Goal: Information Seeking & Learning: Find specific fact

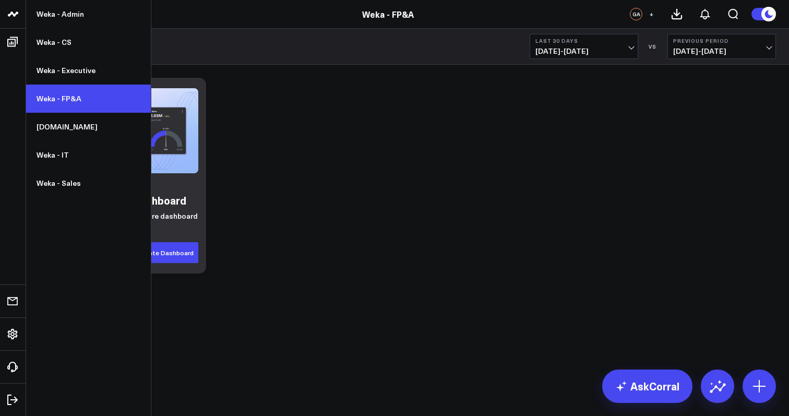
click at [81, 102] on link "Weka - FP&A" at bounding box center [88, 99] width 125 height 28
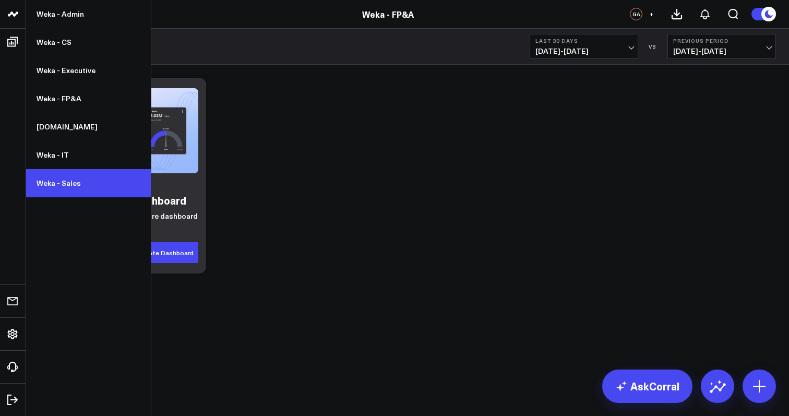
click at [88, 187] on link "Weka - Sales" at bounding box center [88, 183] width 125 height 28
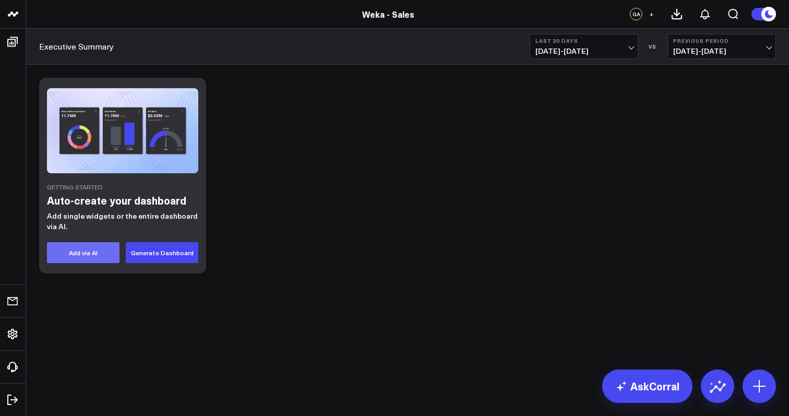
click at [101, 253] on button "Add via AI" at bounding box center [83, 252] width 73 height 21
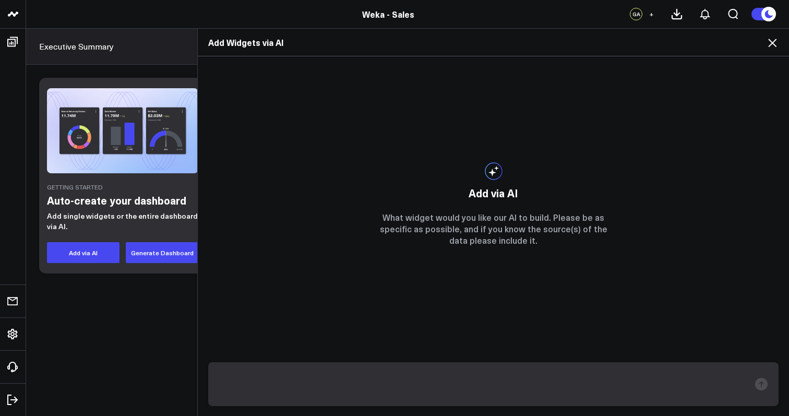
click at [174, 262] on div "Add Widgets via AI Add via AI What widget would you like our AI to build. Pleas…" at bounding box center [394, 222] width 789 height 388
click at [165, 294] on div "Add Widgets via AI Add via AI What widget would you like our AI to build. Pleas…" at bounding box center [394, 222] width 789 height 388
click at [776, 48] on icon at bounding box center [772, 43] width 13 height 13
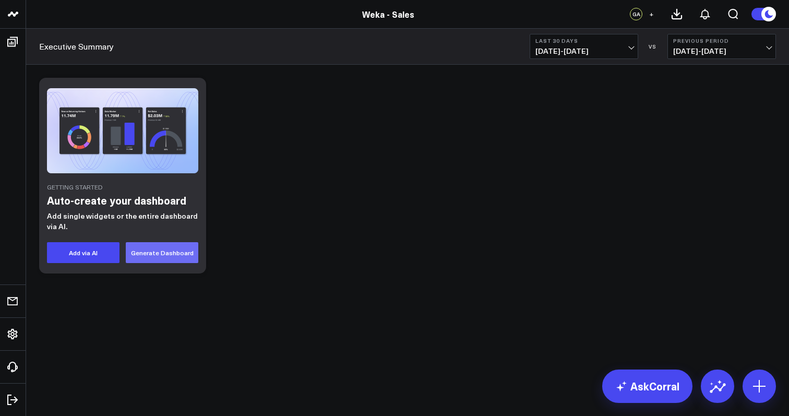
click at [159, 257] on button "Generate Dashboard" at bounding box center [162, 252] width 73 height 21
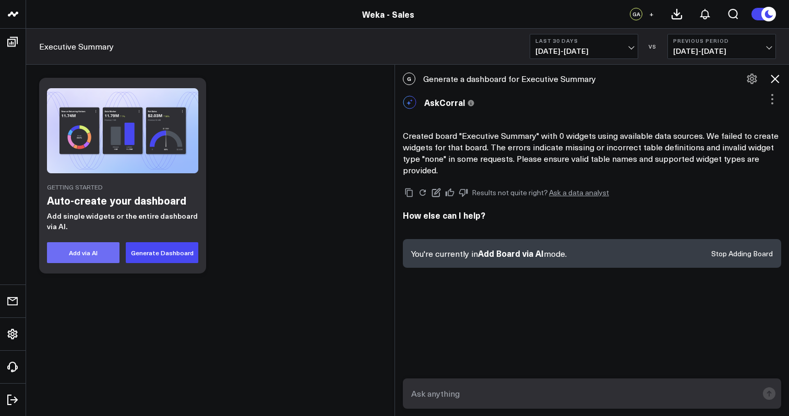
click at [101, 244] on button "Add via AI" at bounding box center [83, 252] width 73 height 21
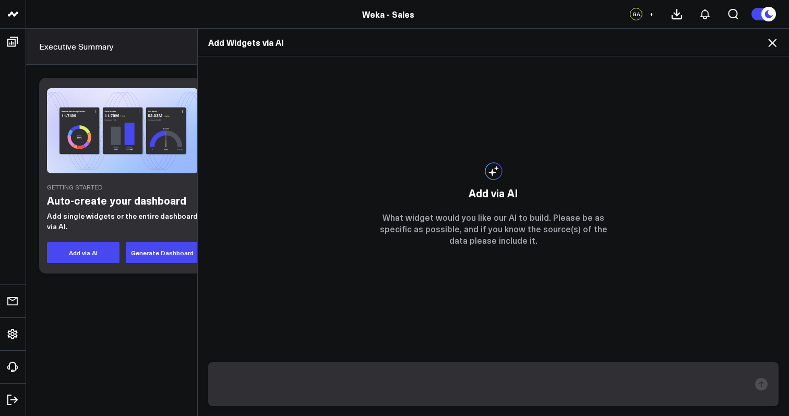
type textarea "T"
type textarea "W"
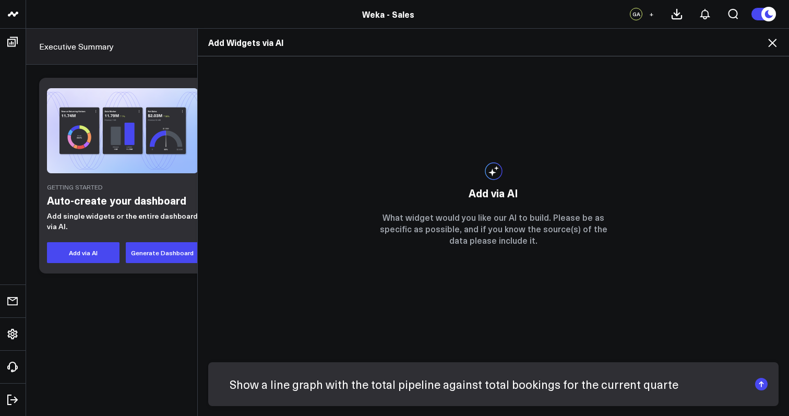
type textarea "Show a line graph with the total pipeline against total bookings for the curren…"
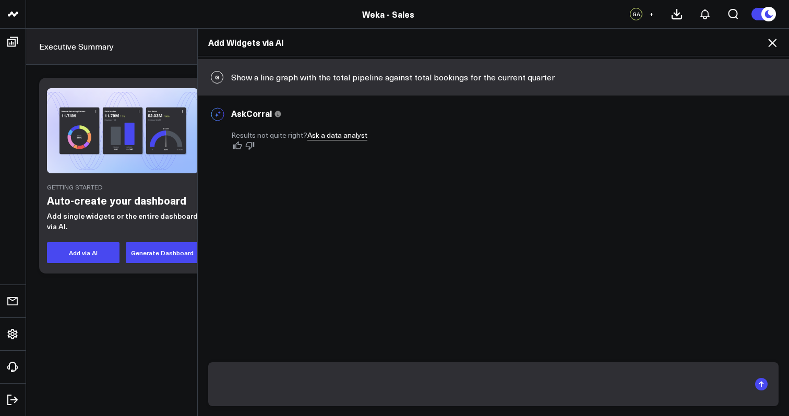
click at [511, 328] on div "G Show a line graph with the total pipeline against total bookings for the curr…" at bounding box center [494, 236] width 592 height 360
click at [479, 381] on textarea at bounding box center [484, 384] width 531 height 27
click at [424, 232] on div "G Show a line graph with the total pipeline against total bookings for the curr…" at bounding box center [494, 236] width 592 height 360
click at [397, 379] on textarea at bounding box center [484, 384] width 531 height 27
type textarea "T"
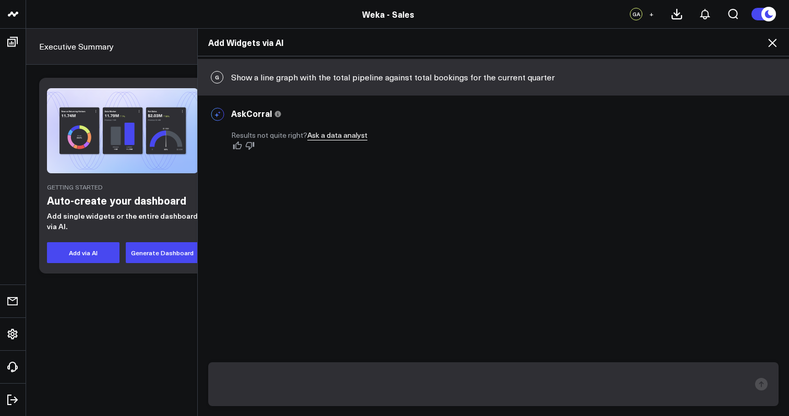
click at [776, 40] on icon at bounding box center [772, 43] width 13 height 13
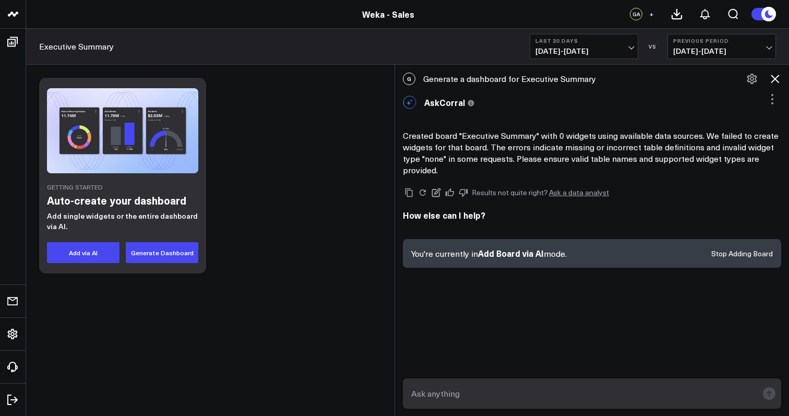
click at [563, 392] on textarea at bounding box center [583, 393] width 349 height 19
click at [736, 252] on button "Stop Adding Board" at bounding box center [743, 253] width 62 height 7
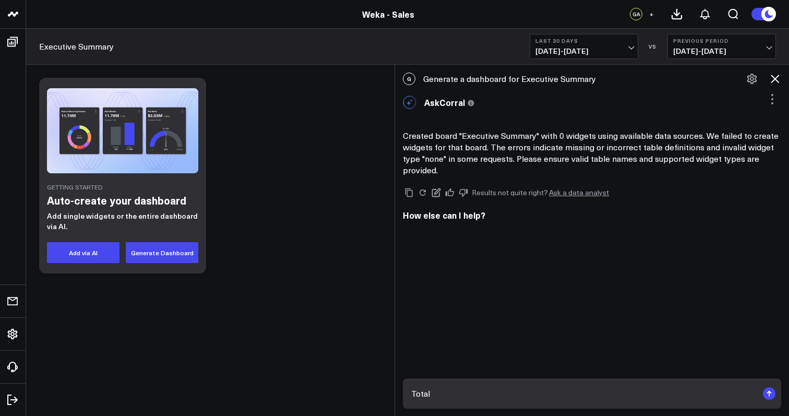
click at [551, 377] on div "Total" at bounding box center [592, 394] width 394 height 46
click at [538, 391] on textarea "Total" at bounding box center [583, 393] width 349 height 19
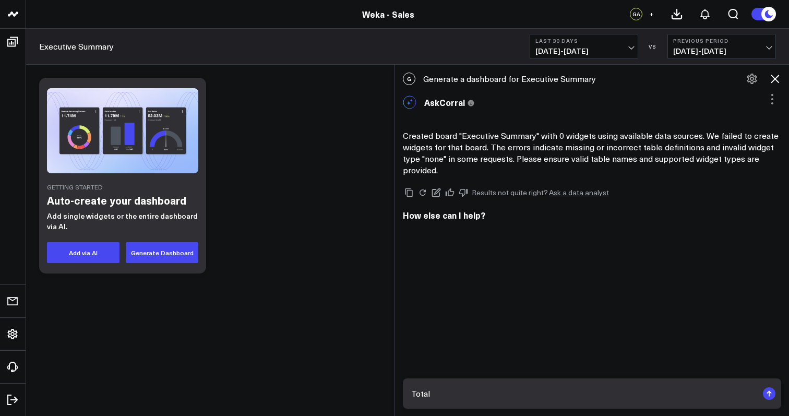
click at [538, 391] on textarea "Total" at bounding box center [583, 393] width 349 height 19
type textarea "W"
type textarea "What is the total pipeline for the quarter"
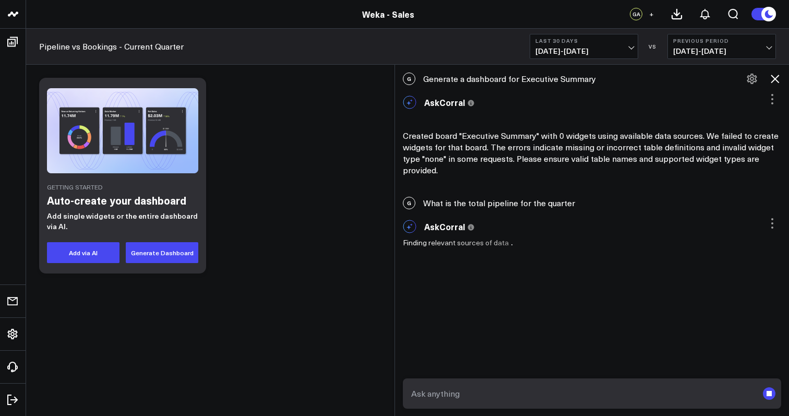
scroll to position [4, 0]
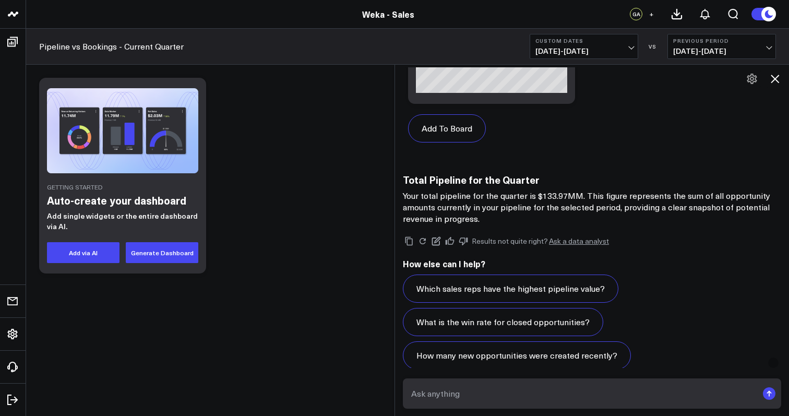
scroll to position [1041, 0]
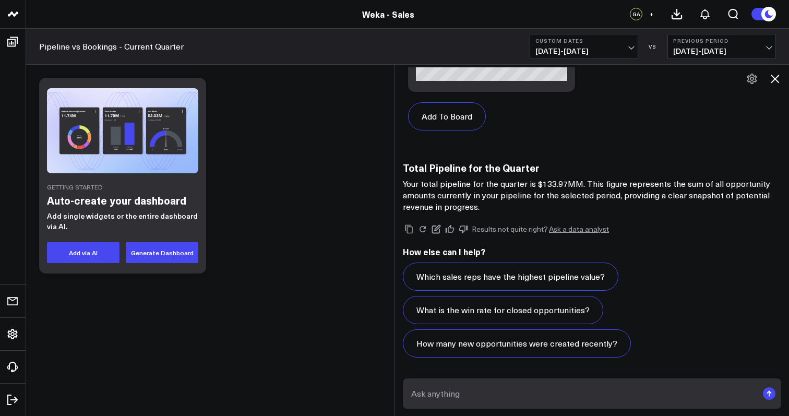
click at [535, 394] on textarea at bounding box center [583, 393] width 349 height 19
type textarea "O"
type textarea "Show me the difference between direct vs. partner accounts"
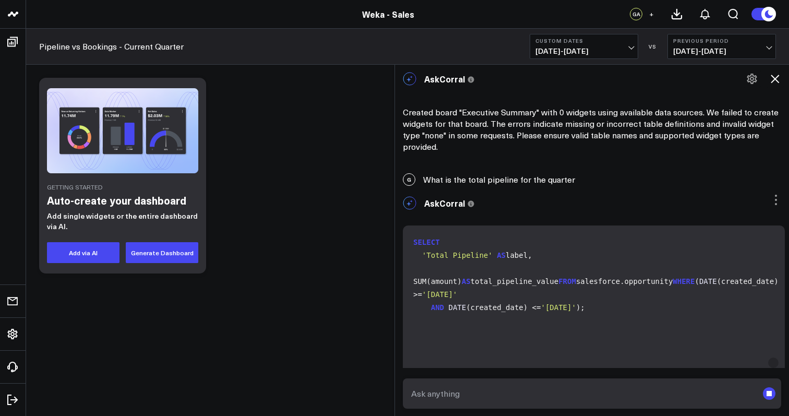
scroll to position [4, 0]
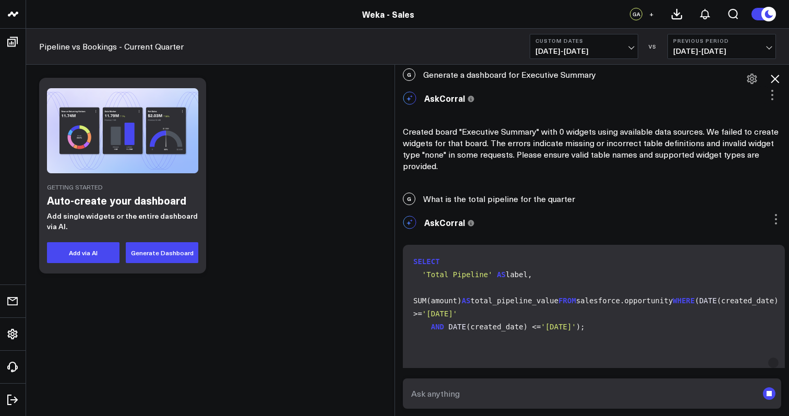
click at [314, 57] on div "Pipeline vs Bookings - Current Quarter Custom Dates 07/01/25 - 09/30/25 VS Prev…" at bounding box center [407, 47] width 763 height 36
click at [107, 50] on link "Pipeline vs Bookings - Current Quarter" at bounding box center [111, 46] width 145 height 11
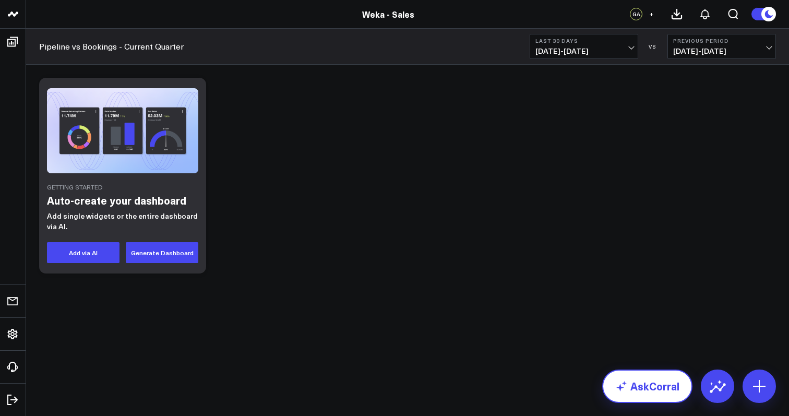
click at [652, 377] on link "AskCorral" at bounding box center [647, 386] width 90 height 33
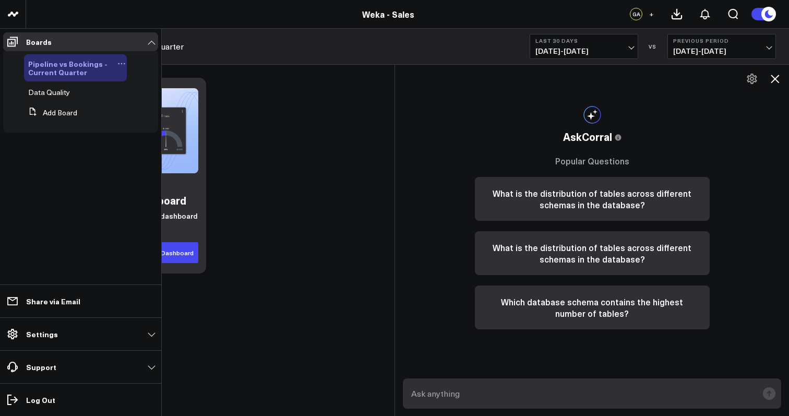
click at [124, 65] on icon at bounding box center [121, 64] width 8 height 8
click at [155, 76] on button "Edit Name" at bounding box center [172, 78] width 85 height 20
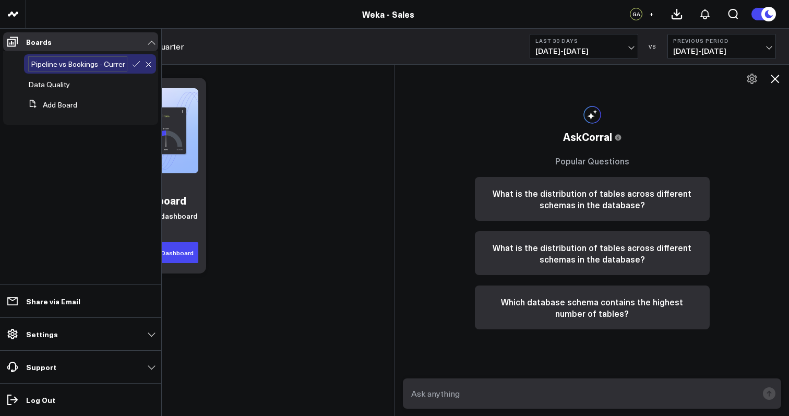
scroll to position [0, 30]
click at [106, 67] on input "Pipeline vs Bookings - Current Quarter" at bounding box center [77, 63] width 99 height 15
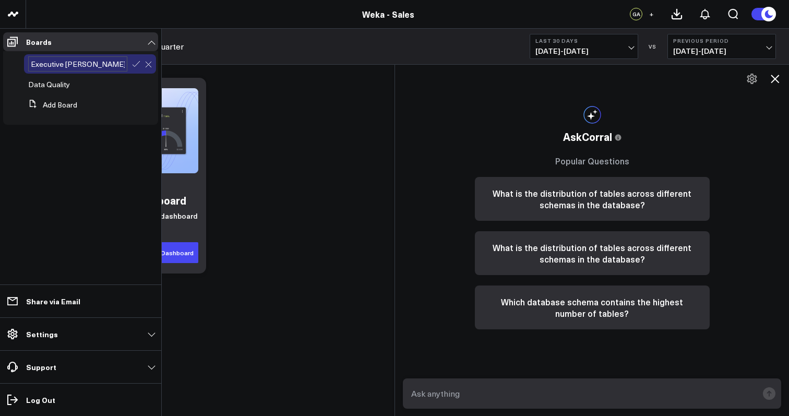
type input "Executive Summary"
click at [52, 87] on span "Data Quality" at bounding box center [49, 84] width 42 height 10
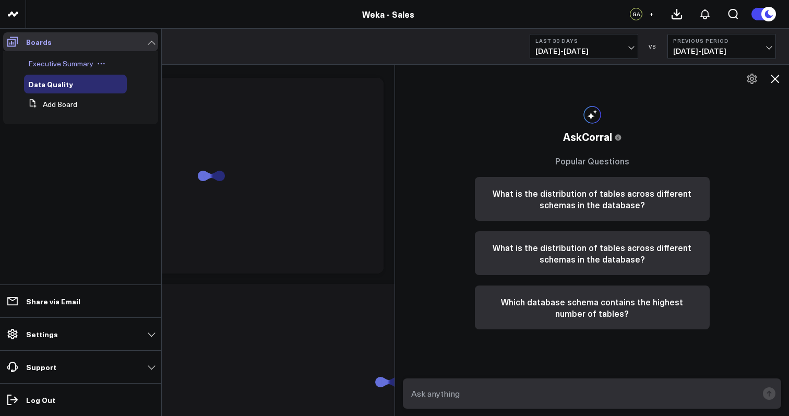
click at [16, 43] on icon at bounding box center [12, 42] width 13 height 13
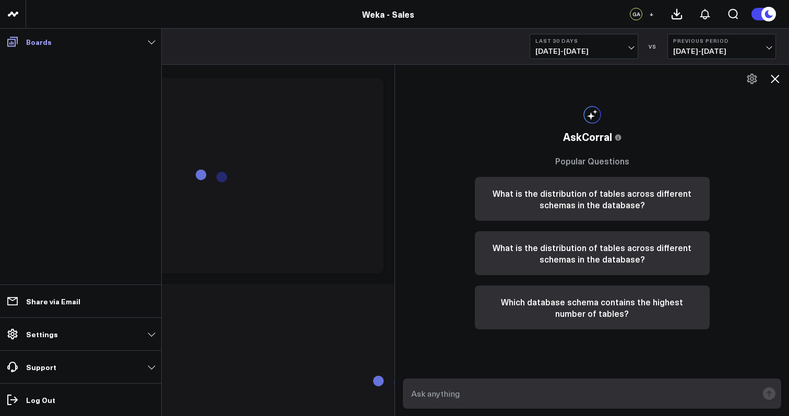
click at [30, 48] on link "Boards" at bounding box center [80, 41] width 155 height 19
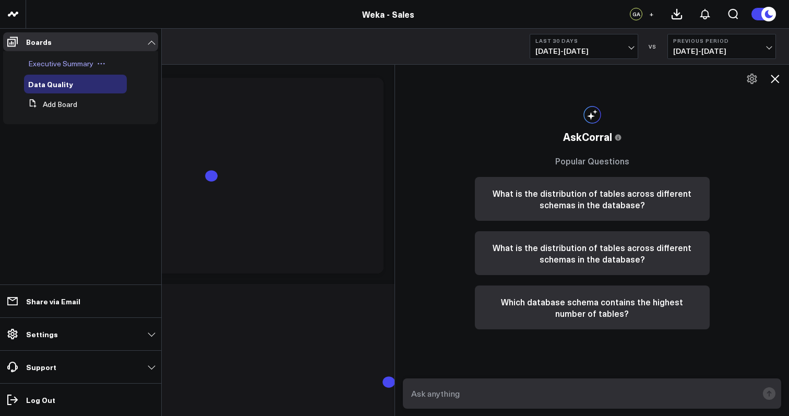
click at [45, 61] on span "Executive Summary" at bounding box center [60, 63] width 65 height 10
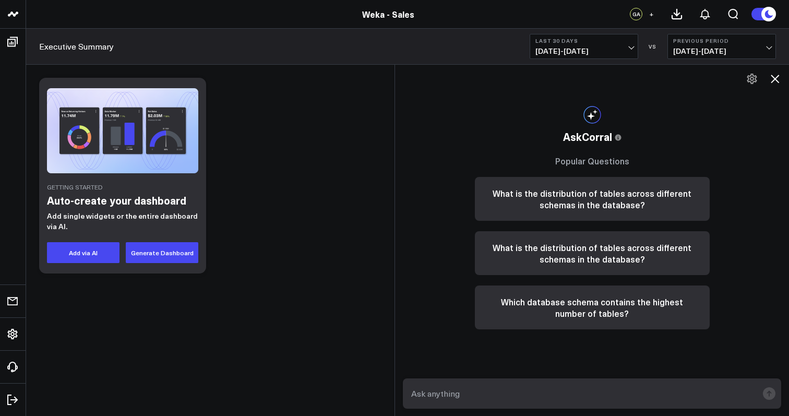
click at [776, 85] on icon at bounding box center [775, 79] width 13 height 13
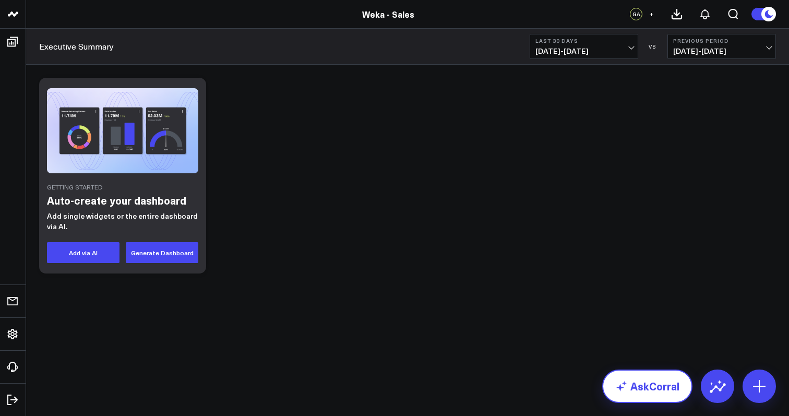
click at [661, 373] on link "AskCorral" at bounding box center [647, 386] width 90 height 33
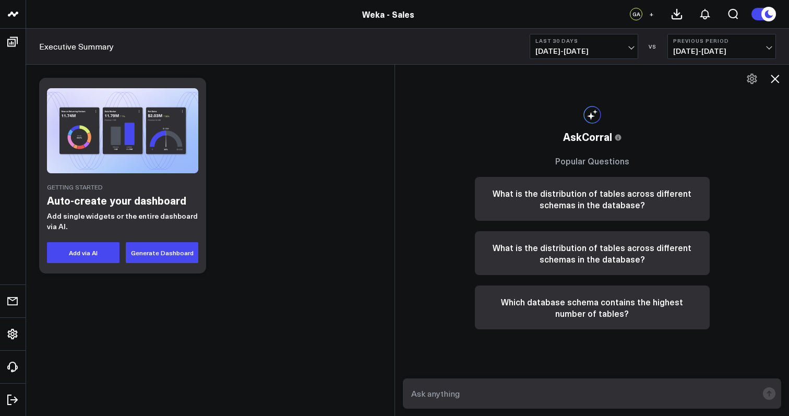
click at [610, 397] on textarea at bounding box center [583, 393] width 349 height 19
type textarea "W"
type textarea "Show me the partner vs direct pipeline for the quarter"
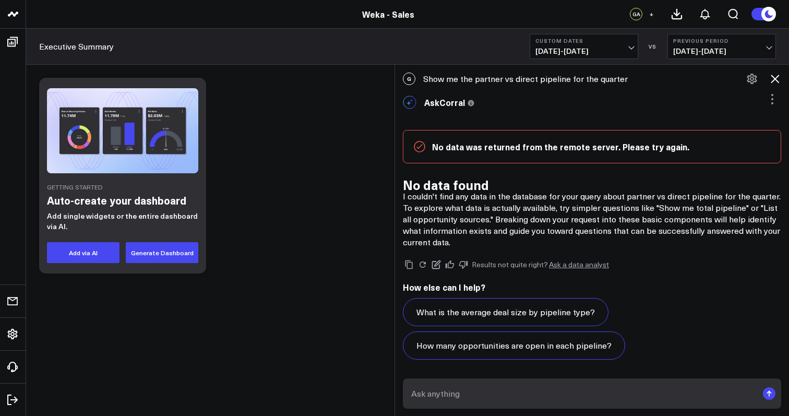
scroll to position [36, 0]
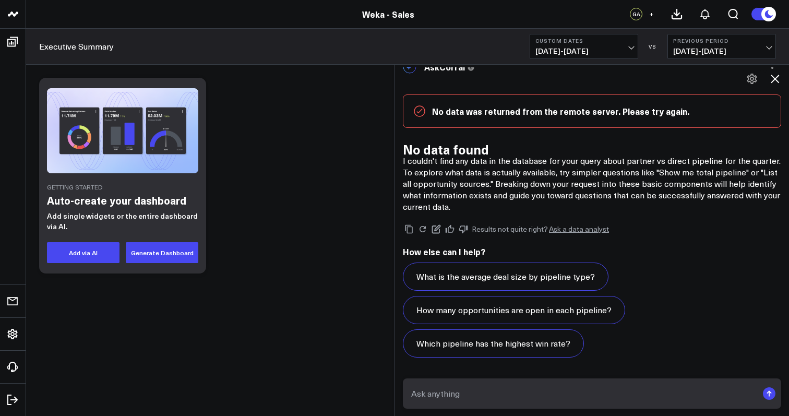
click at [673, 175] on p "I couldn't find any data in the database for your query about partner vs direct…" at bounding box center [592, 183] width 379 height 57
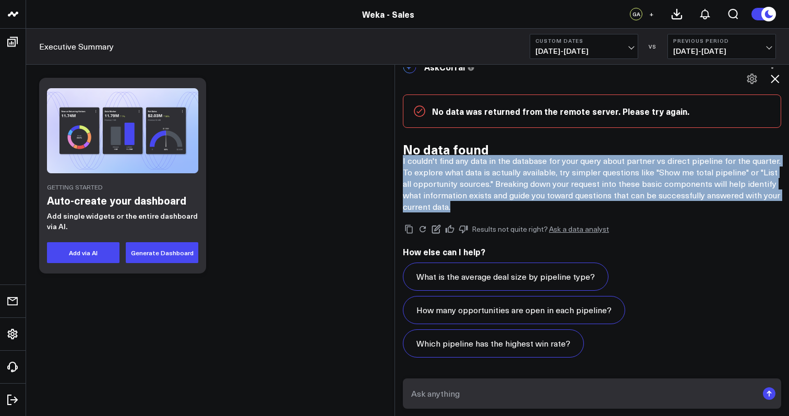
click at [655, 202] on p "I couldn't find any data in the database for your query about partner vs direct…" at bounding box center [592, 183] width 379 height 57
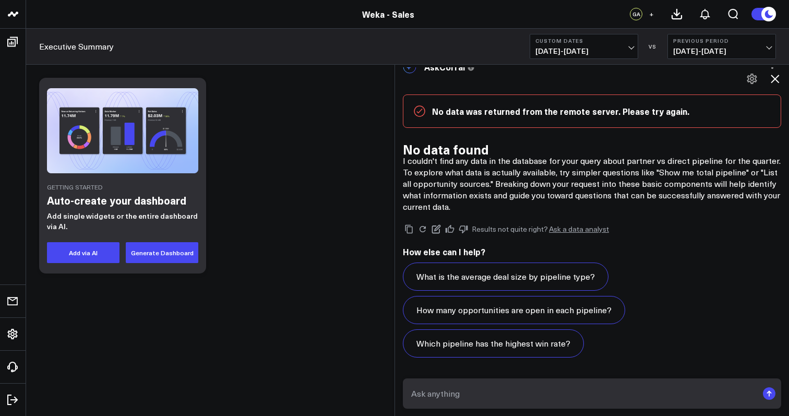
click at [655, 202] on p "I couldn't find any data in the database for your query about partner vs direct…" at bounding box center [592, 183] width 379 height 57
click at [656, 191] on p "I couldn't find any data in the database for your query about partner vs direct…" at bounding box center [592, 183] width 379 height 57
click at [509, 184] on p "I couldn't find any data in the database for your query about partner vs direct…" at bounding box center [592, 183] width 379 height 57
click at [467, 395] on textarea at bounding box center [583, 393] width 349 height 19
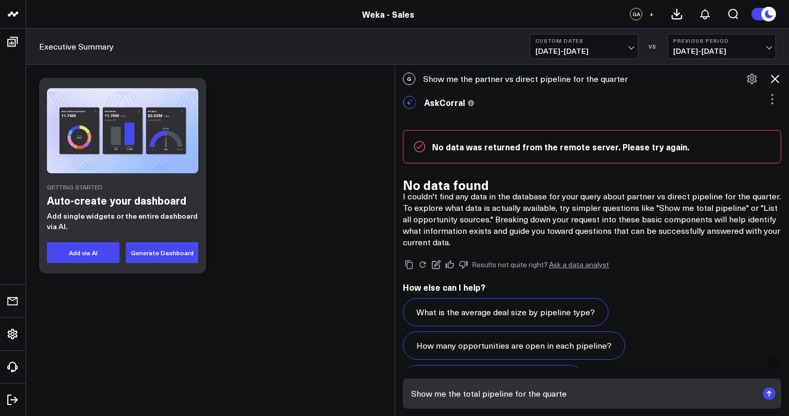
type textarea "Show me the total pipeline for the quarter"
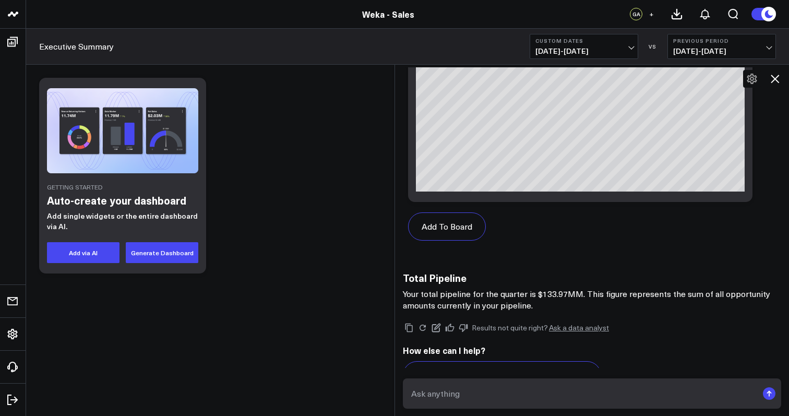
scroll to position [1102, 0]
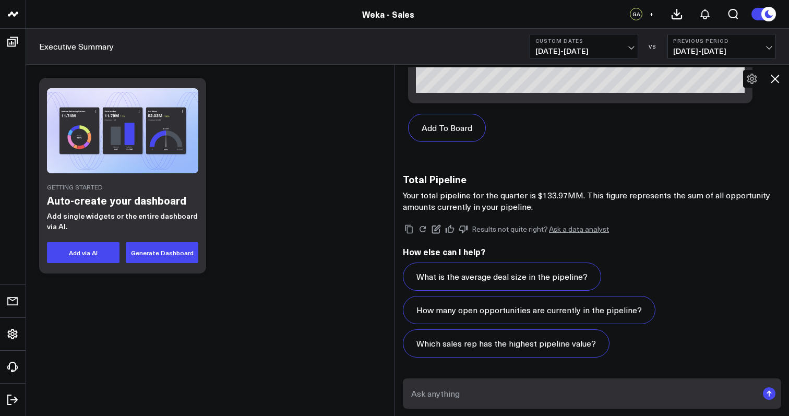
click at [551, 393] on textarea at bounding box center [583, 393] width 349 height 19
type textarea "S"
type textarea "Break down total pipeline by quarter"
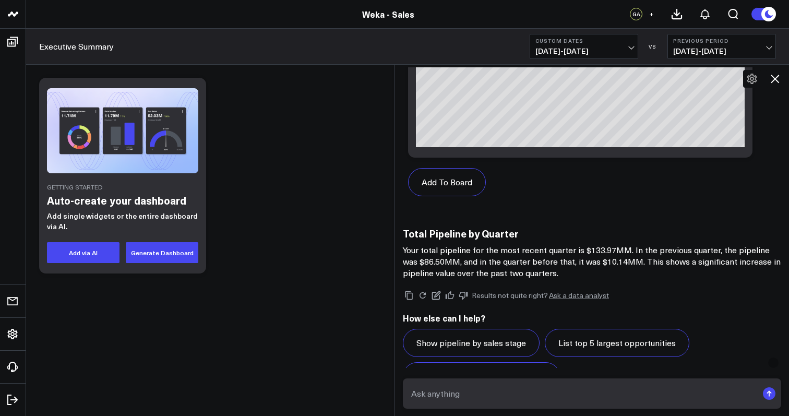
scroll to position [2146, 0]
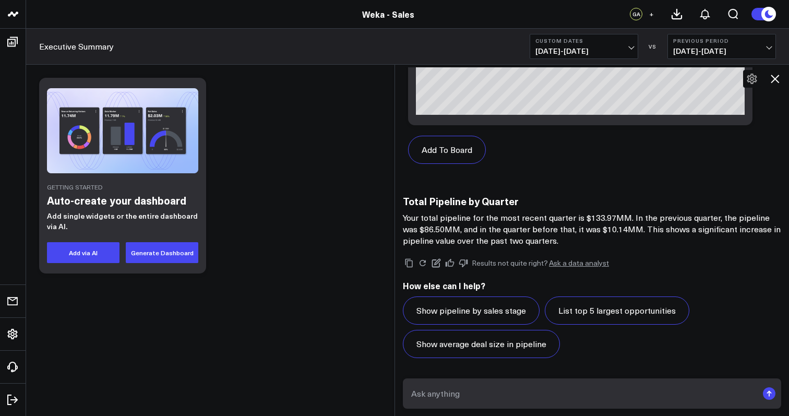
click at [668, 227] on p "Your total pipeline for the most recent quarter is $133.97MM. In the previous q…" at bounding box center [592, 229] width 379 height 34
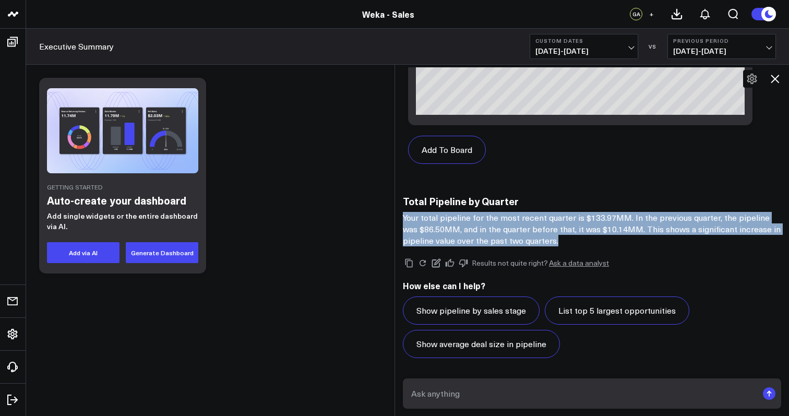
click at [620, 252] on div "Results not quite right? Ask a data analyst How else can I help? Show pipeline …" at bounding box center [592, 307] width 379 height 122
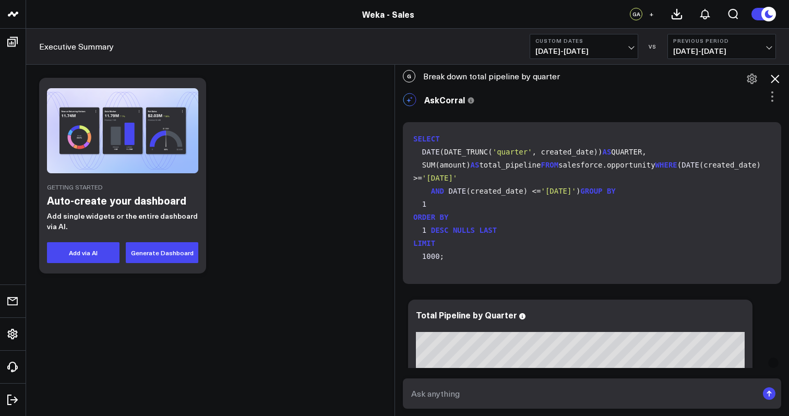
scroll to position [1257, 0]
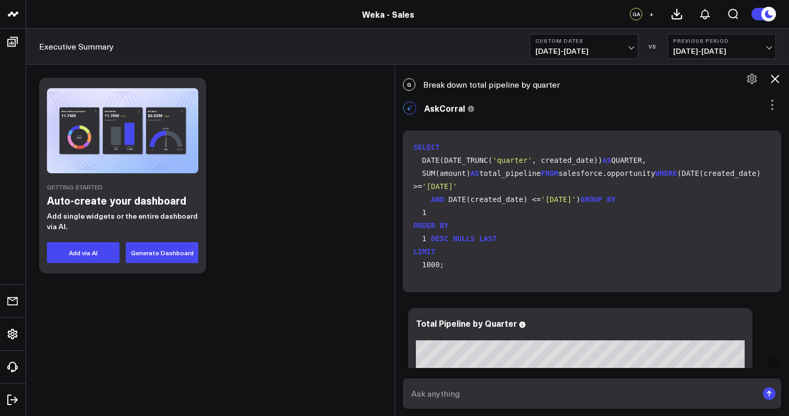
click at [607, 204] on span "BY" at bounding box center [611, 199] width 9 height 8
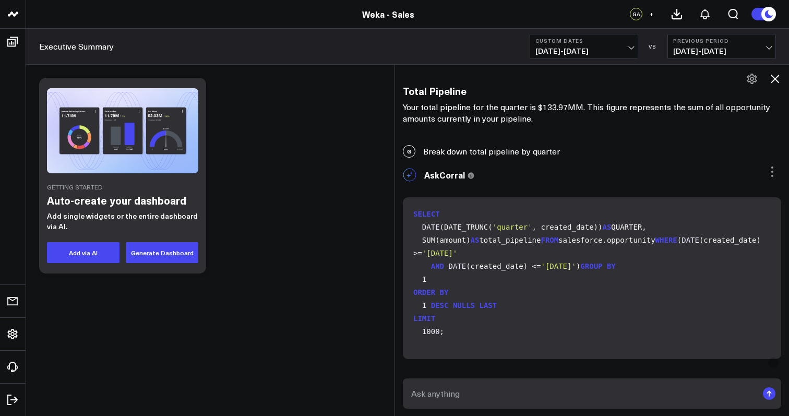
scroll to position [0, 0]
click at [446, 270] on code "SELECT DATE (DATE_TRUNC( 'quarter' , created_date)) AS QUARTER, SUM(amount) AS …" at bounding box center [594, 273] width 362 height 131
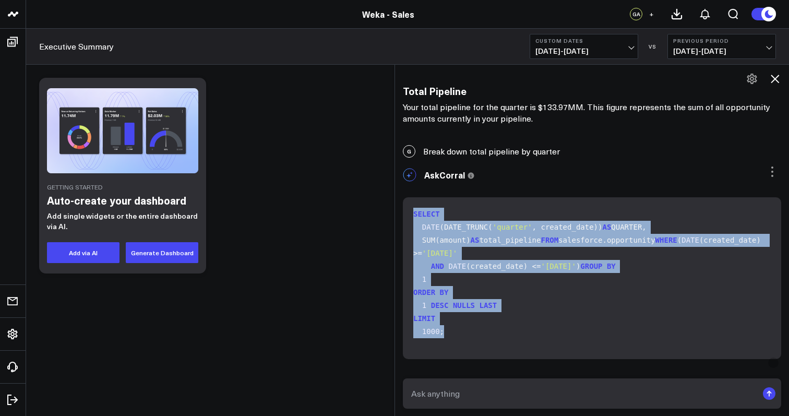
drag, startPoint x: 451, startPoint y: 348, endPoint x: 410, endPoint y: 215, distance: 139.4
click at [409, 215] on div "SELECT DATE (DATE_TRUNC( 'quarter' , created_date)) AS QUARTER, SUM(amount) AS …" at bounding box center [592, 278] width 379 height 162
copy code "SELECT DATE (DATE_TRUNC( 'quarter' , created_date)) AS QUARTER, SUM(amount) AS …"
